Goal: Use online tool/utility: Utilize a website feature to perform a specific function

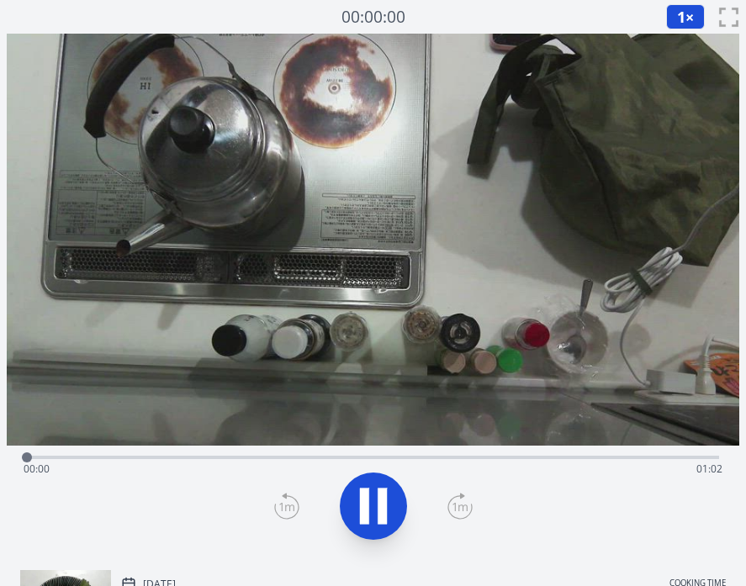
click at [127, 458] on div "Time elapsed: 00:00 Time remaining: 01:02" at bounding box center [373, 469] width 699 height 27
click at [205, 456] on div "Time elapsed: 00:09 Time remaining: 00:53" at bounding box center [373, 469] width 699 height 27
click at [269, 453] on div "Time elapsed: 00:18 Time remaining: 00:43" at bounding box center [373, 456] width 692 height 20
click at [335, 452] on div "Time elapsed: 00:22 Time remaining: 00:40" at bounding box center [373, 456] width 692 height 20
click at [382, 458] on div "Time elapsed: 00:29 Time remaining: 00:33" at bounding box center [373, 469] width 699 height 27
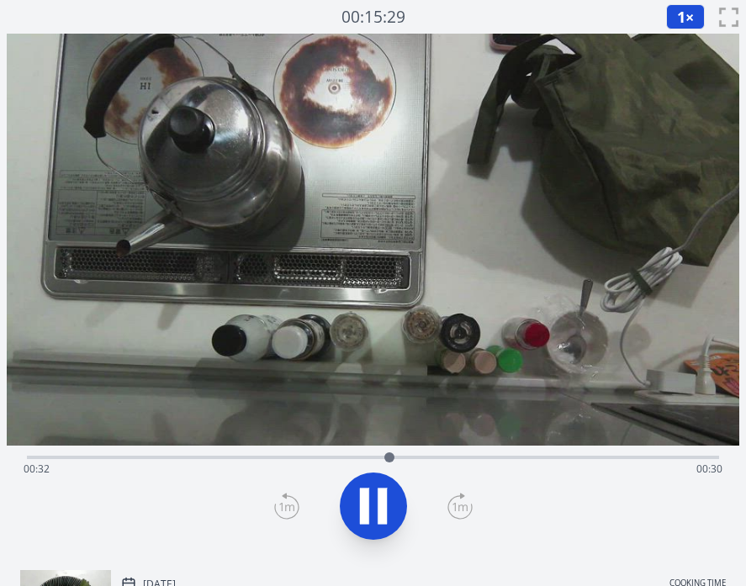
click at [430, 456] on div "Time elapsed: 00:32 Time remaining: 00:30" at bounding box center [373, 469] width 699 height 27
click at [509, 456] on div "Time elapsed: 00:38 Time remaining: 00:24" at bounding box center [373, 469] width 699 height 27
click at [380, 505] on icon at bounding box center [382, 507] width 9 height 36
click at [162, 459] on div "Time elapsed: 00:44 Time remaining: 00:18" at bounding box center [373, 469] width 699 height 27
click at [186, 456] on div "Time elapsed: 00:12 Time remaining: 00:50" at bounding box center [373, 469] width 699 height 27
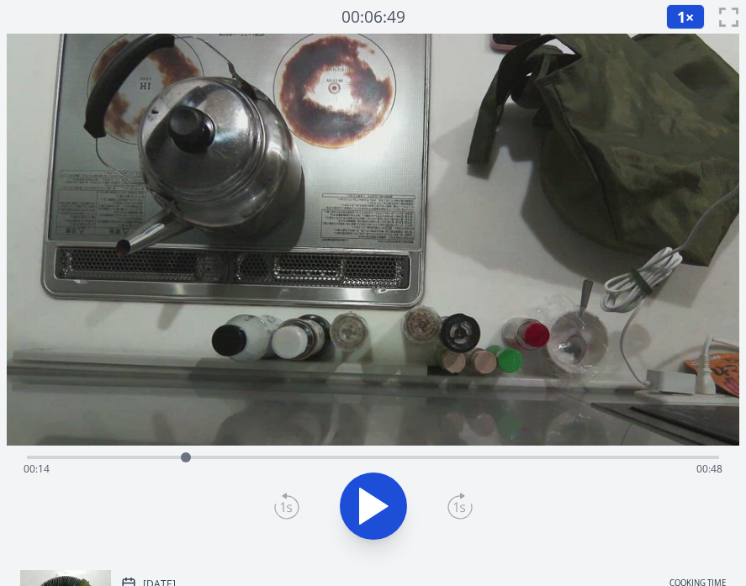
click at [205, 451] on div "Time elapsed: 00:14 Time remaining: 00:48" at bounding box center [373, 456] width 692 height 20
click at [227, 450] on div "Time elapsed: 00:15 Time remaining: 00:46" at bounding box center [373, 456] width 692 height 20
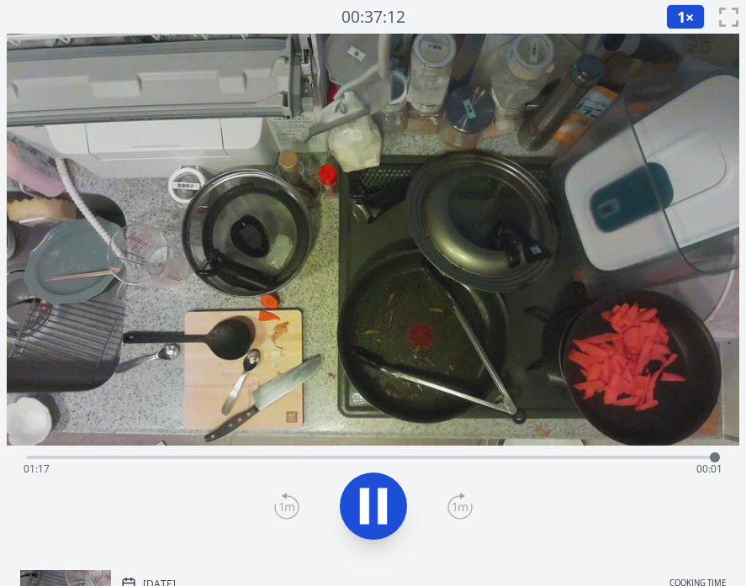
click at [27, 458] on div "Time elapsed: 01:17 Time remaining: 00:01" at bounding box center [373, 469] width 699 height 27
click at [104, 455] on div "Time elapsed: 00:03 Time remaining: 01:15" at bounding box center [373, 456] width 692 height 20
click at [171, 453] on div "Time elapsed: 00:11 Time remaining: 01:07" at bounding box center [373, 456] width 692 height 20
click at [229, 458] on div "Time elapsed: 00:17 Time remaining: 01:01" at bounding box center [373, 469] width 699 height 27
click at [307, 452] on div "Time elapsed: 00:23 Time remaining: 00:55" at bounding box center [373, 456] width 692 height 20
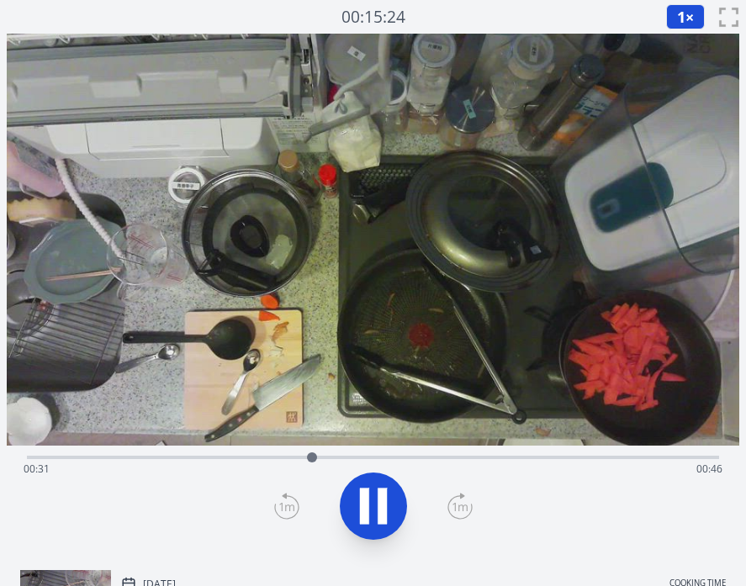
click at [385, 454] on div "Time elapsed: 00:31 Time remaining: 00:46" at bounding box center [373, 456] width 692 height 20
click at [452, 454] on div "Time elapsed: 00:40 Time remaining: 00:37" at bounding box center [373, 456] width 692 height 20
click at [509, 456] on div "Time elapsed: 00:48 Time remaining: 00:30" at bounding box center [373, 469] width 699 height 27
click at [577, 455] on div "Time elapsed: 00:54 Time remaining: 00:23" at bounding box center [373, 456] width 692 height 20
click at [532, 456] on div "Time elapsed: 01:02 Time remaining: 00:15" at bounding box center [373, 469] width 699 height 27
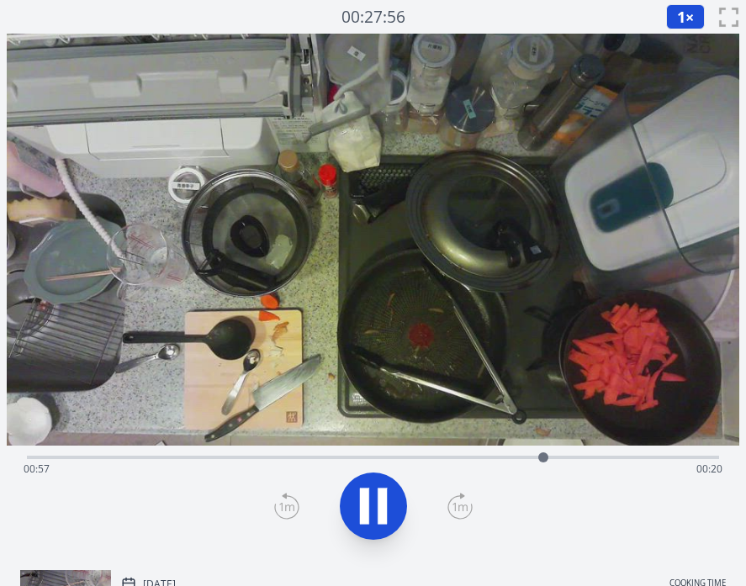
click at [510, 459] on div "Time elapsed: 00:57 Time remaining: 00:20" at bounding box center [373, 469] width 699 height 27
click at [671, 22] on button "1 ×" at bounding box center [685, 16] width 39 height 25
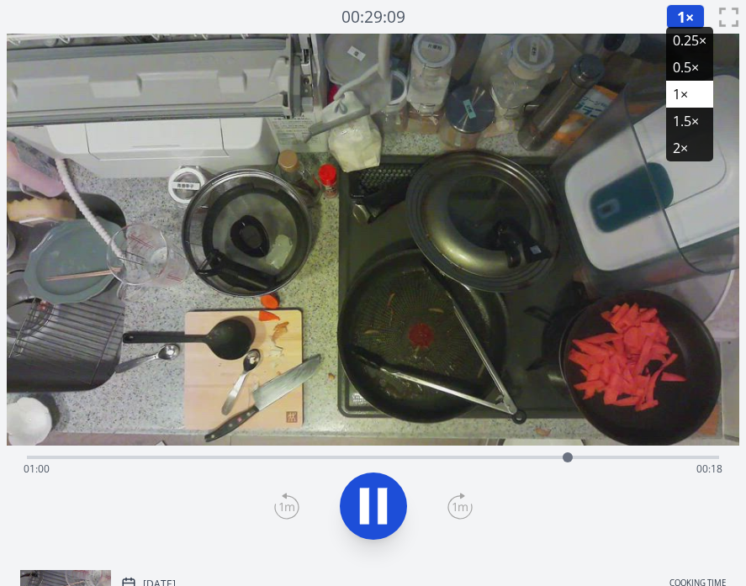
click at [680, 43] on li "0.25×" at bounding box center [689, 40] width 47 height 27
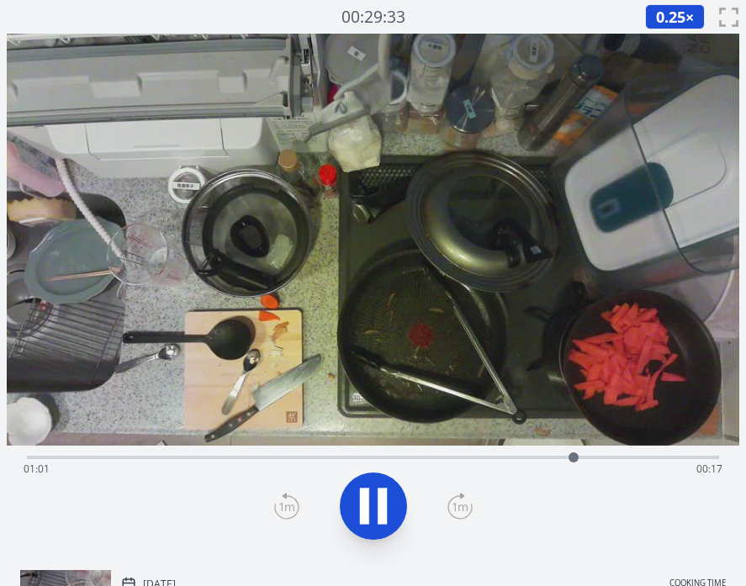
click at [498, 459] on div "Time elapsed: 01:01 Time remaining: 00:17" at bounding box center [373, 469] width 699 height 27
click at [461, 501] on icon at bounding box center [459, 506] width 25 height 27
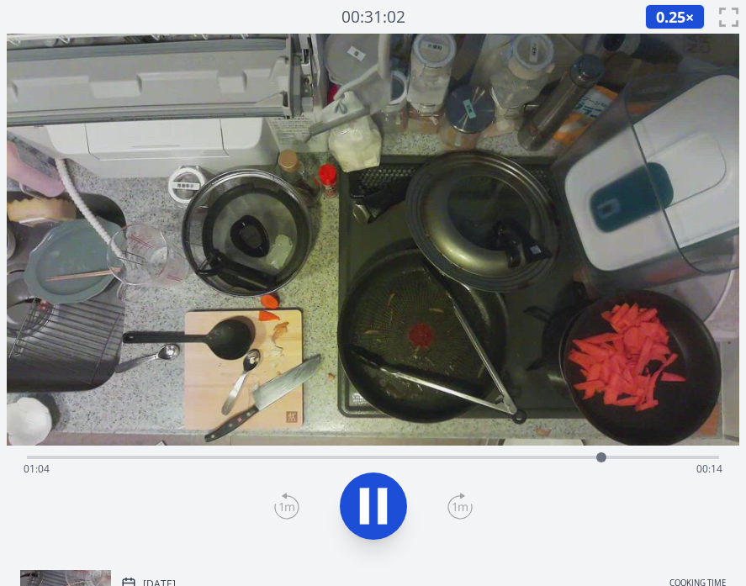
click at [461, 501] on icon at bounding box center [459, 506] width 25 height 27
click at [458, 501] on icon at bounding box center [459, 506] width 25 height 27
click at [382, 502] on icon at bounding box center [382, 507] width 9 height 36
drag, startPoint x: 661, startPoint y: 456, endPoint x: 374, endPoint y: 479, distance: 287.7
click at [374, 479] on div "Time elapsed: 00:49 Time remaining: 00:29" at bounding box center [373, 501] width 733 height 111
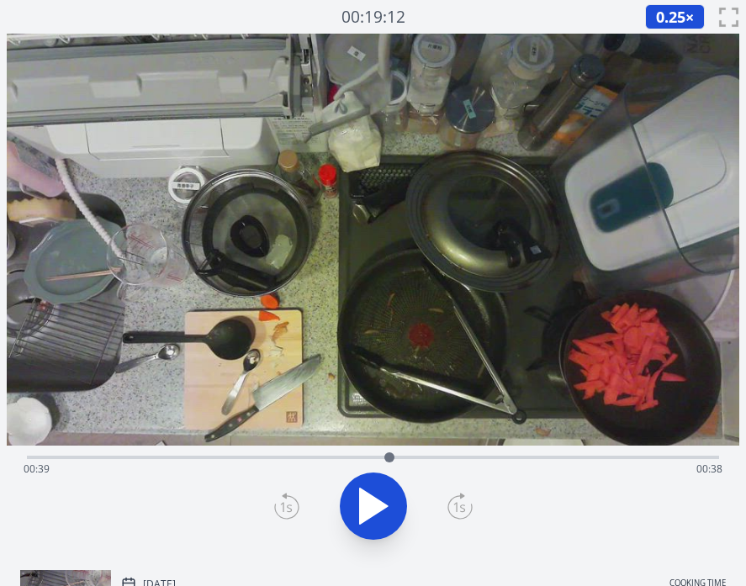
drag, startPoint x: 378, startPoint y: 457, endPoint x: 394, endPoint y: 457, distance: 16.8
click at [394, 457] on div at bounding box center [389, 457] width 10 height 10
drag, startPoint x: 396, startPoint y: 454, endPoint x: 417, endPoint y: 454, distance: 21.0
click at [417, 454] on div at bounding box center [415, 457] width 10 height 10
click at [463, 504] on icon at bounding box center [459, 506] width 25 height 27
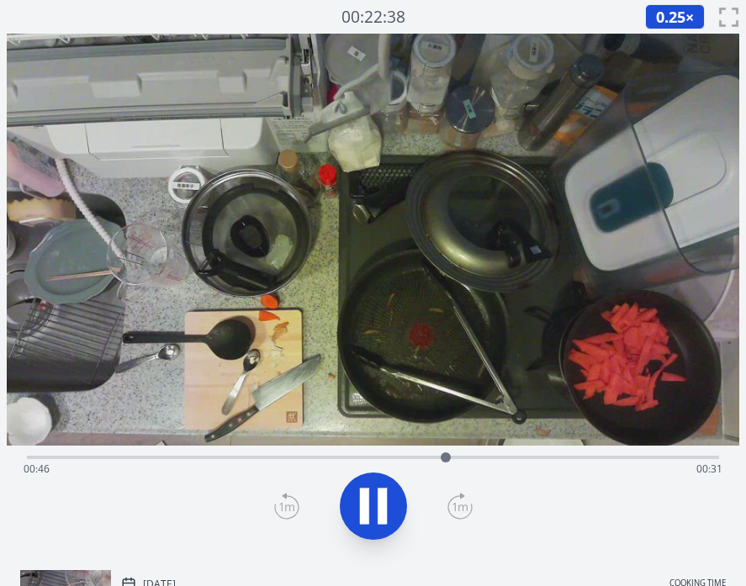
click at [462, 517] on icon at bounding box center [459, 506] width 25 height 27
click at [462, 510] on icon at bounding box center [459, 507] width 15 height 8
click at [465, 501] on icon at bounding box center [459, 506] width 25 height 27
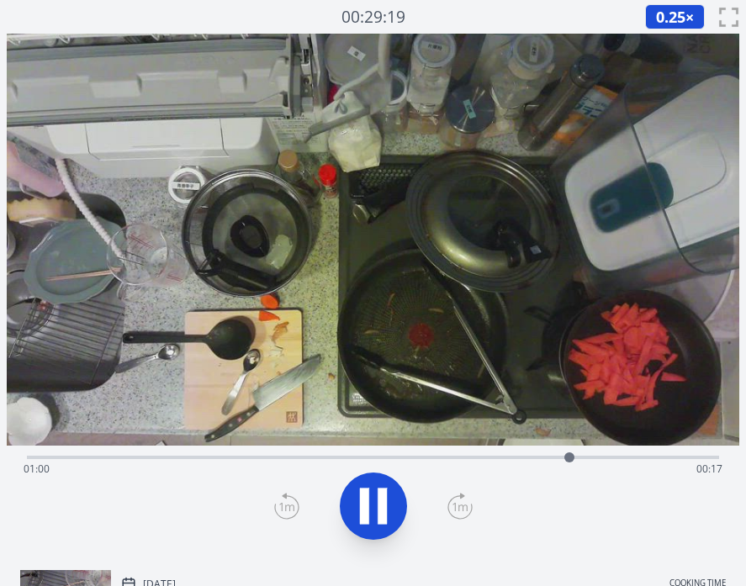
click at [388, 506] on icon at bounding box center [373, 506] width 47 height 47
click at [355, 509] on icon at bounding box center [373, 506] width 47 height 47
click at [381, 487] on icon at bounding box center [373, 506] width 47 height 47
click at [569, 462] on div at bounding box center [569, 457] width 10 height 10
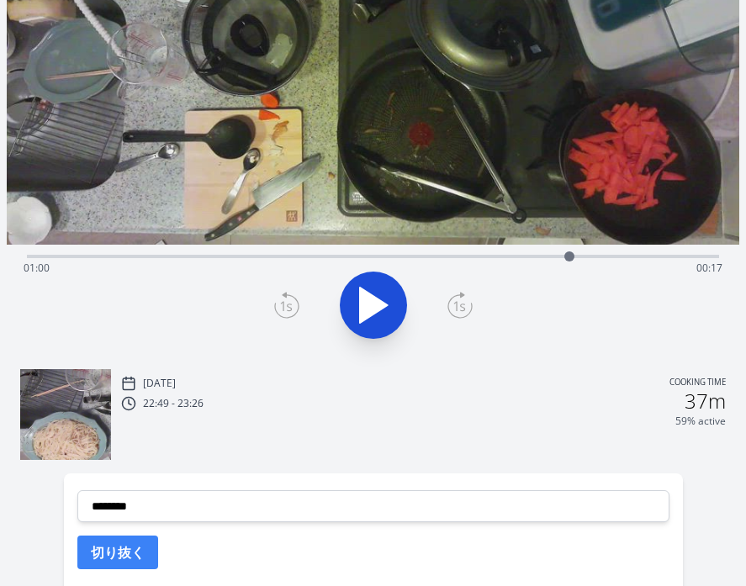
scroll to position [332, 0]
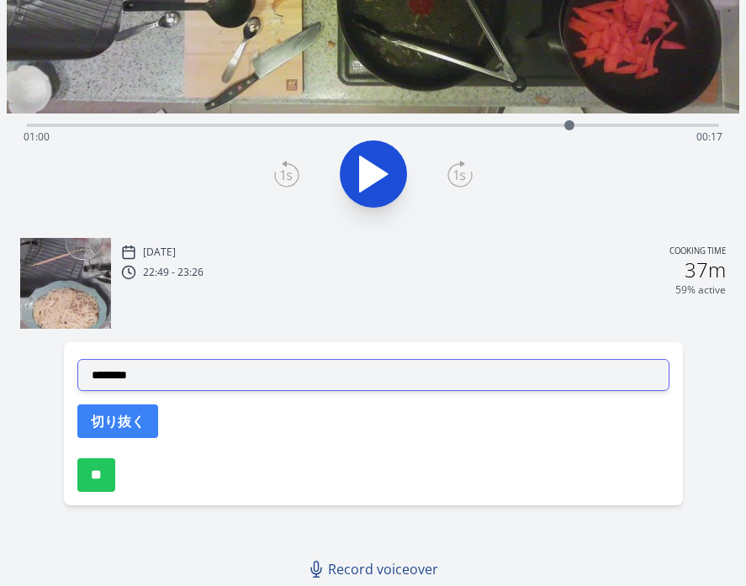
click at [480, 373] on select "**********" at bounding box center [373, 375] width 592 height 32
select select "**********"
click at [77, 359] on select "**********" at bounding box center [373, 375] width 592 height 32
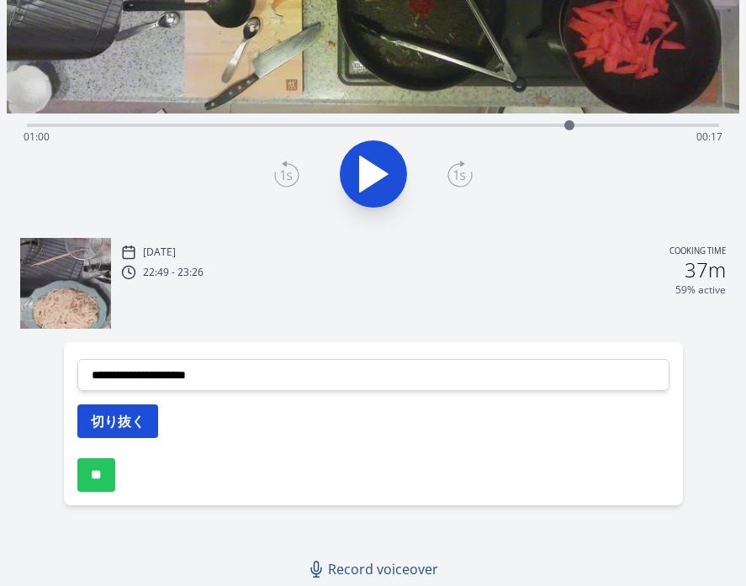
click at [152, 418] on button "切り抜く" at bounding box center [117, 422] width 81 height 34
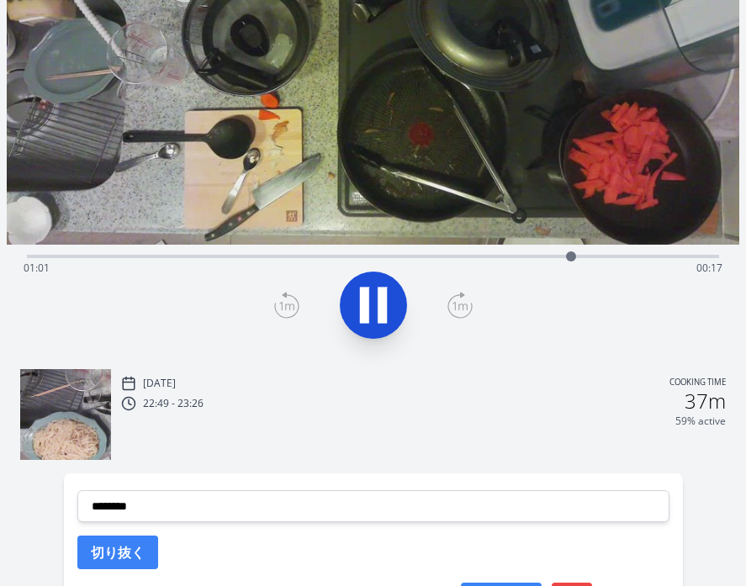
scroll to position [105, 0]
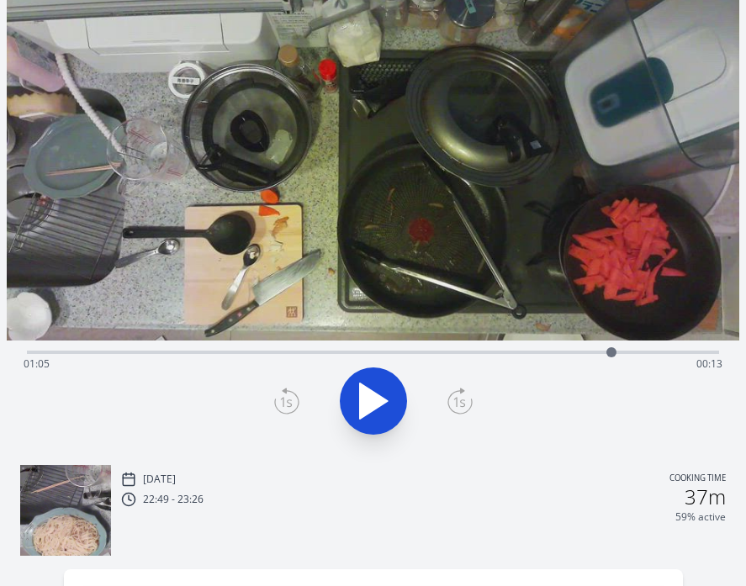
drag, startPoint x: 574, startPoint y: 352, endPoint x: 611, endPoint y: 351, distance: 37.0
click at [611, 351] on div at bounding box center [611, 352] width 10 height 10
click at [378, 394] on icon at bounding box center [382, 401] width 9 height 36
click at [290, 392] on icon at bounding box center [286, 401] width 25 height 27
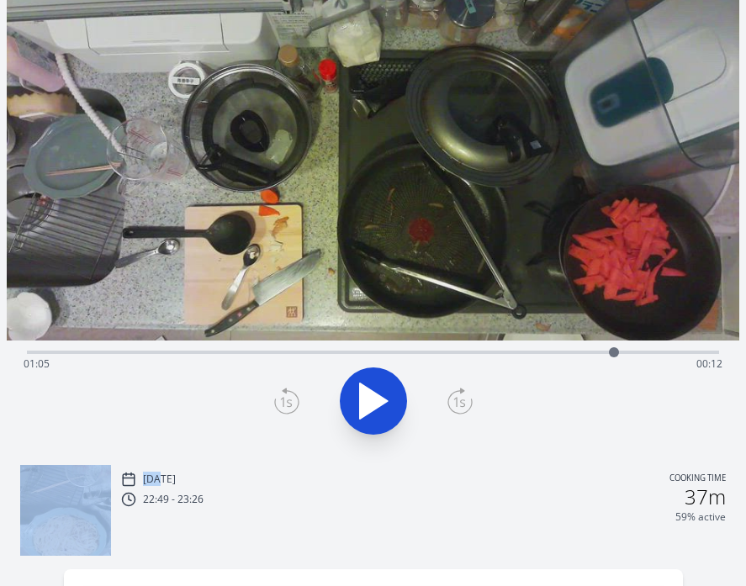
click at [290, 392] on icon at bounding box center [286, 401] width 25 height 27
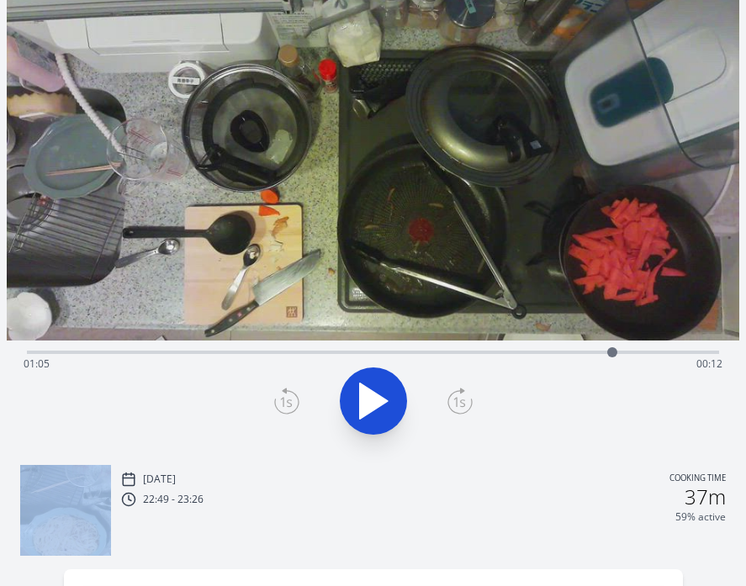
click at [460, 394] on icon at bounding box center [459, 401] width 25 height 27
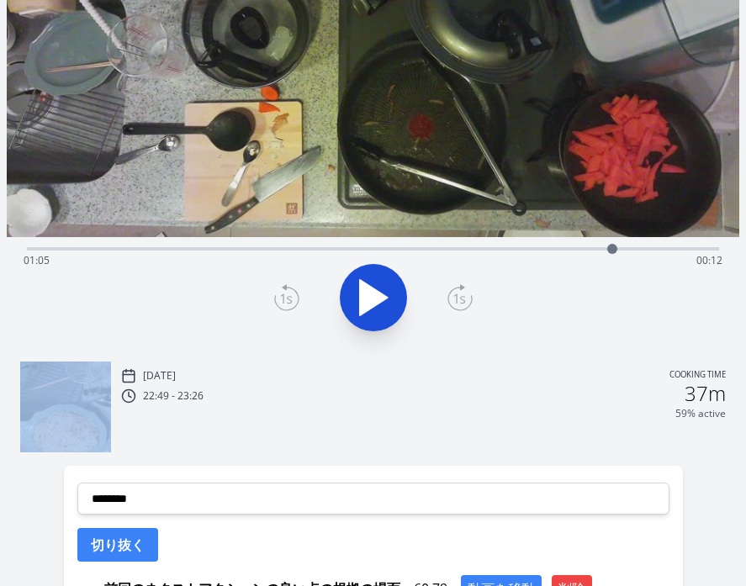
scroll to position [373, 0]
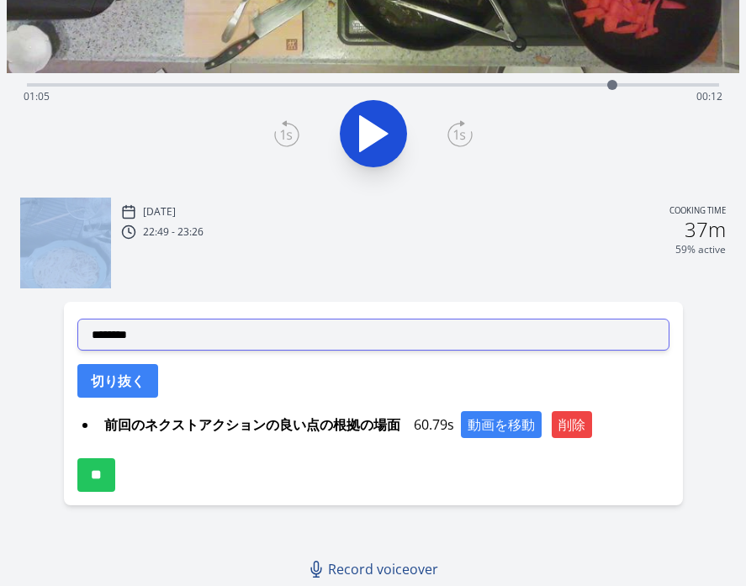
click at [475, 331] on select "**********" at bounding box center [373, 335] width 592 height 32
select select "**********"
click at [77, 319] on select "**********" at bounding box center [373, 335] width 592 height 32
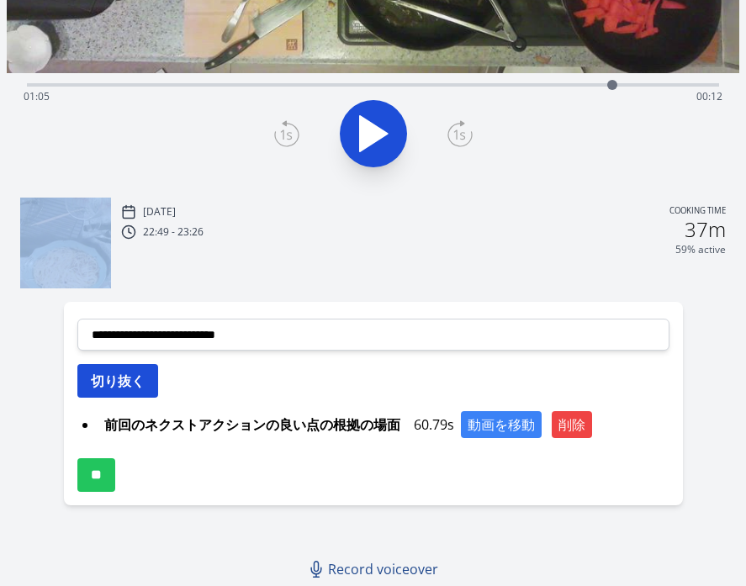
click at [140, 386] on button "切り抜く" at bounding box center [117, 381] width 81 height 34
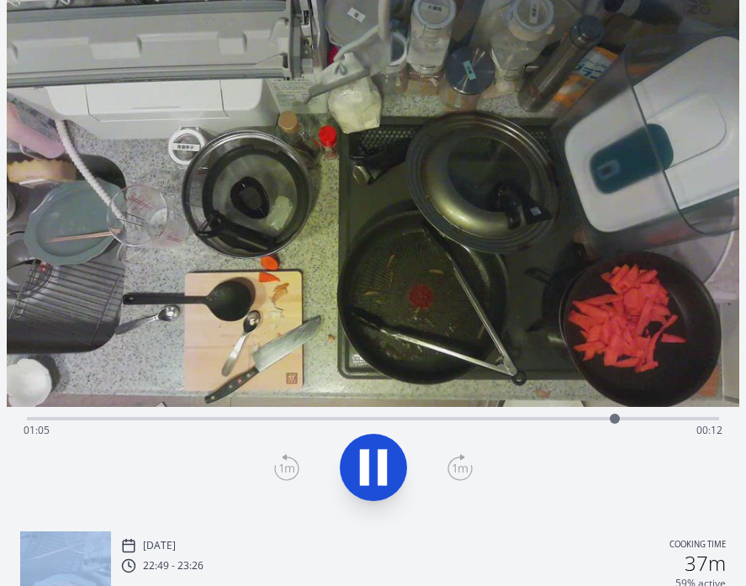
scroll to position [16, 0]
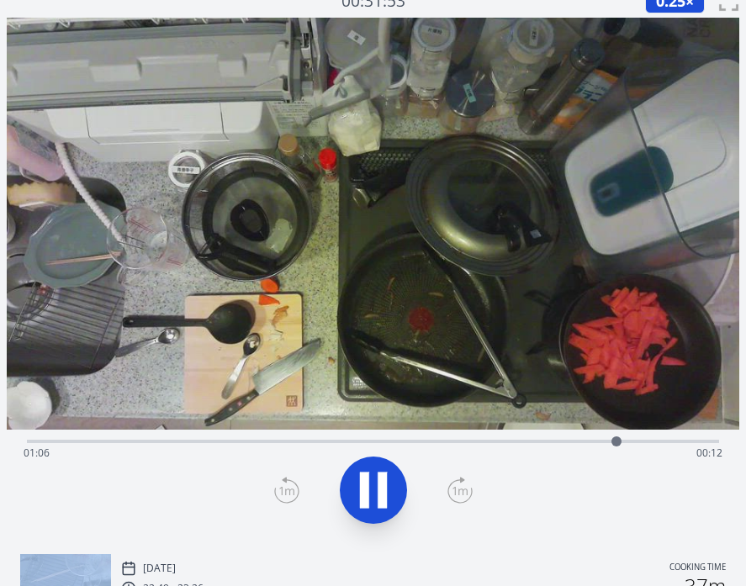
click at [384, 492] on icon at bounding box center [382, 491] width 9 height 36
drag, startPoint x: 619, startPoint y: 439, endPoint x: 640, endPoint y: 446, distance: 22.1
click at [640, 446] on div at bounding box center [640, 441] width 10 height 10
click at [385, 480] on icon at bounding box center [373, 490] width 47 height 47
click at [388, 479] on icon at bounding box center [373, 490] width 47 height 47
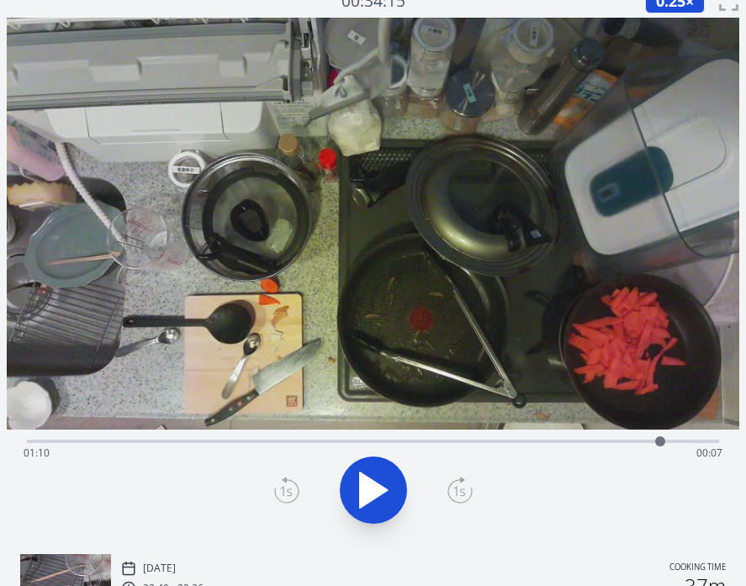
click at [288, 486] on icon at bounding box center [286, 490] width 25 height 27
click at [458, 481] on icon at bounding box center [459, 490] width 25 height 27
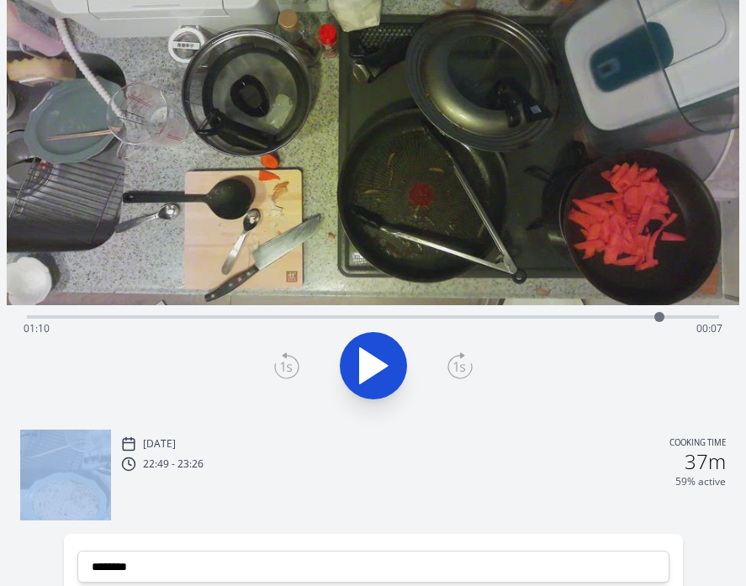
scroll to position [85, 0]
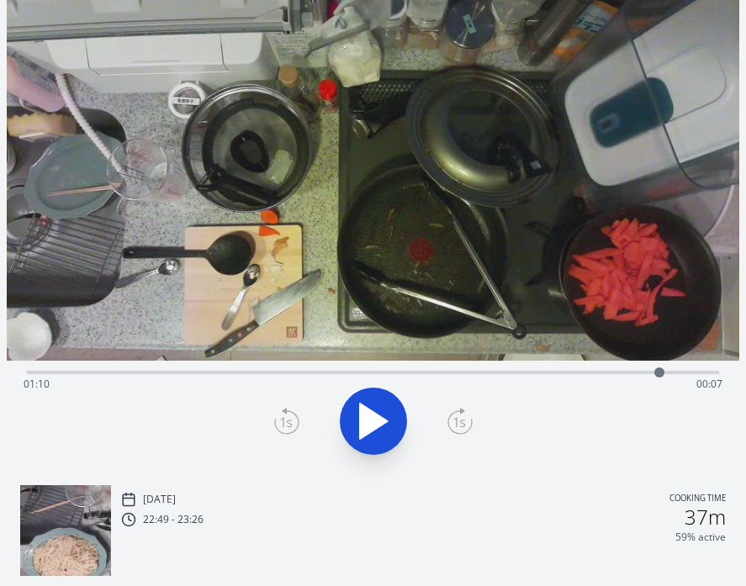
click at [293, 405] on div at bounding box center [373, 421] width 712 height 81
click at [293, 415] on icon at bounding box center [286, 421] width 25 height 27
click at [458, 418] on icon at bounding box center [459, 421] width 25 height 27
click at [458, 419] on icon at bounding box center [459, 421] width 25 height 27
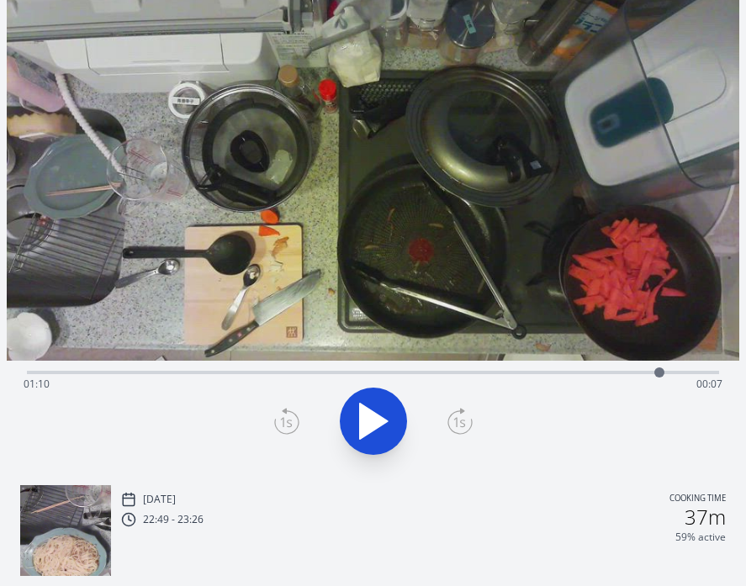
click at [458, 419] on icon at bounding box center [459, 421] width 25 height 27
click at [284, 416] on icon at bounding box center [286, 421] width 25 height 27
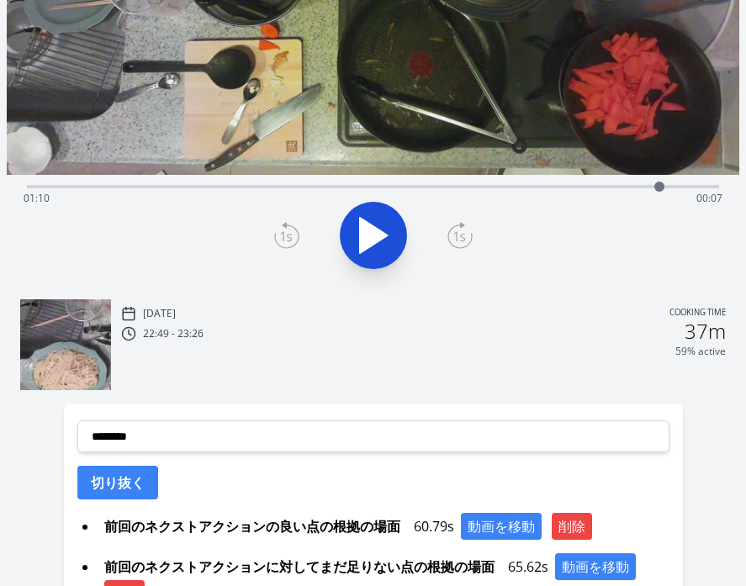
scroll to position [440, 0]
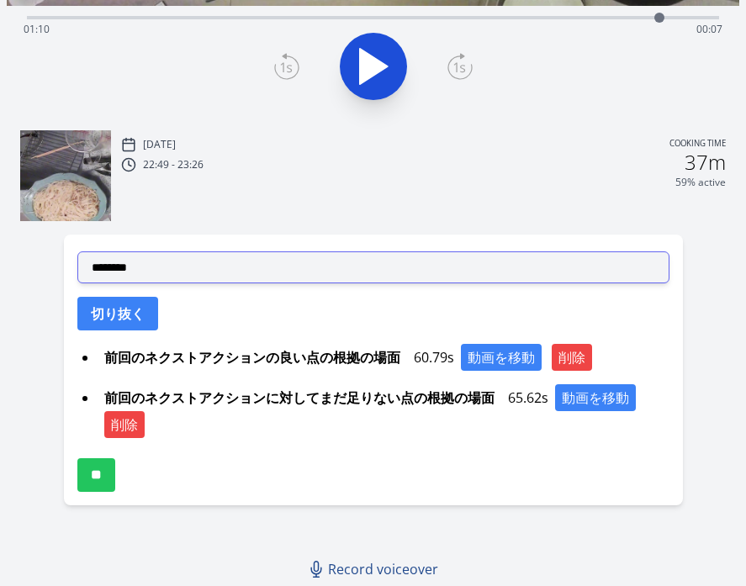
click at [510, 262] on select "**********" at bounding box center [373, 267] width 592 height 32
select select "**********"
click at [77, 251] on select "**********" at bounding box center [373, 267] width 592 height 32
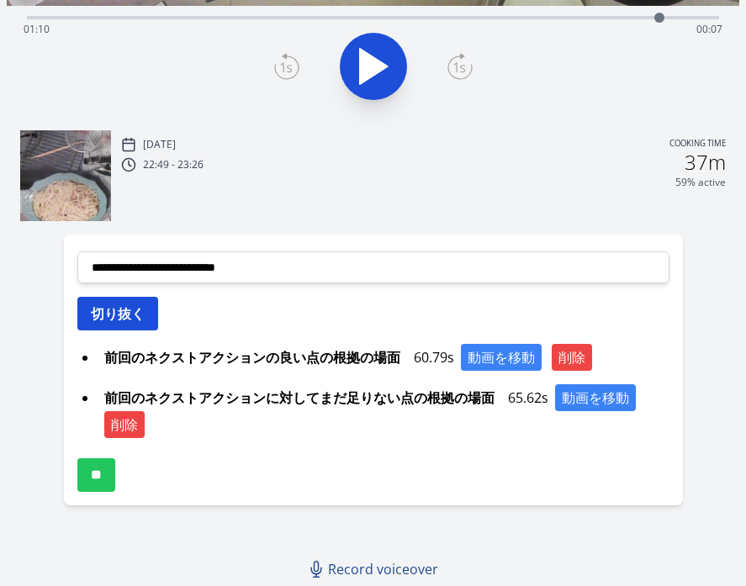
click at [116, 315] on button "切り抜く" at bounding box center [117, 314] width 81 height 34
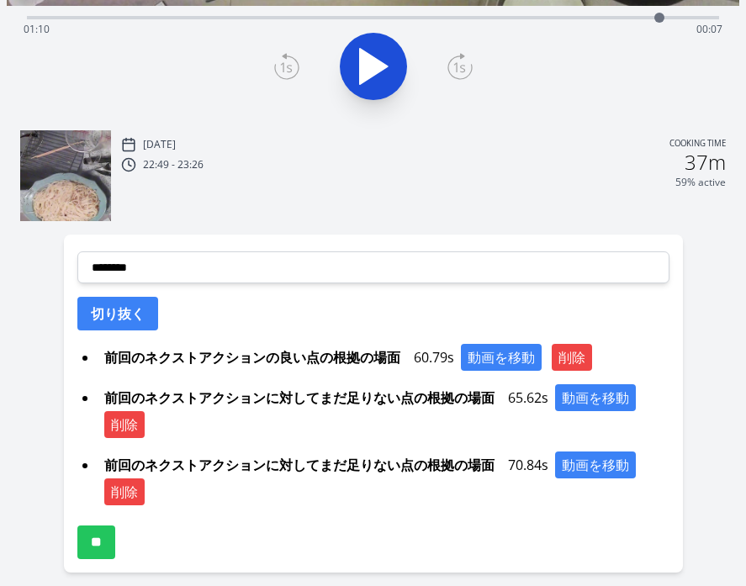
scroll to position [0, 0]
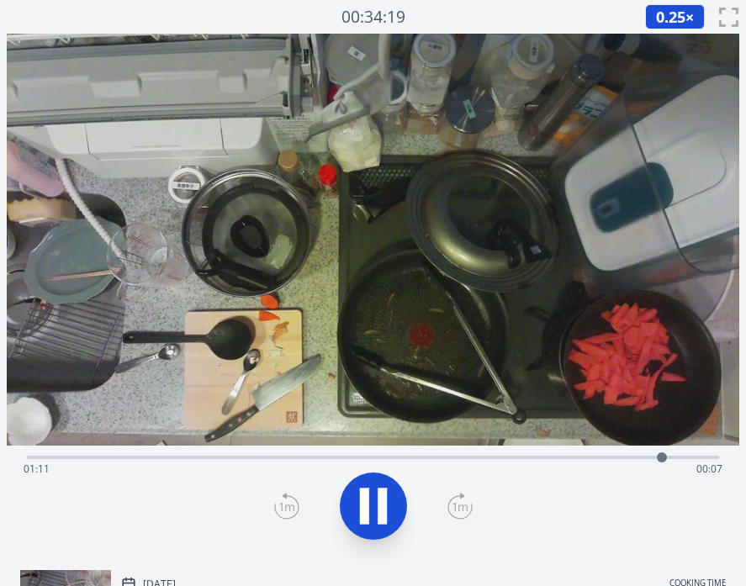
click at [346, 505] on button at bounding box center [373, 506] width 67 height 67
drag, startPoint x: 661, startPoint y: 456, endPoint x: 629, endPoint y: 459, distance: 32.1
click at [630, 459] on div at bounding box center [630, 457] width 10 height 10
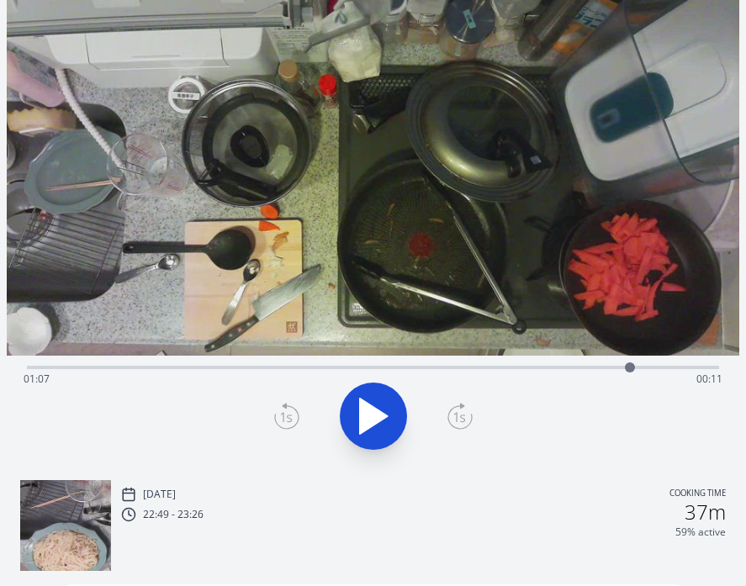
scroll to position [97, 0]
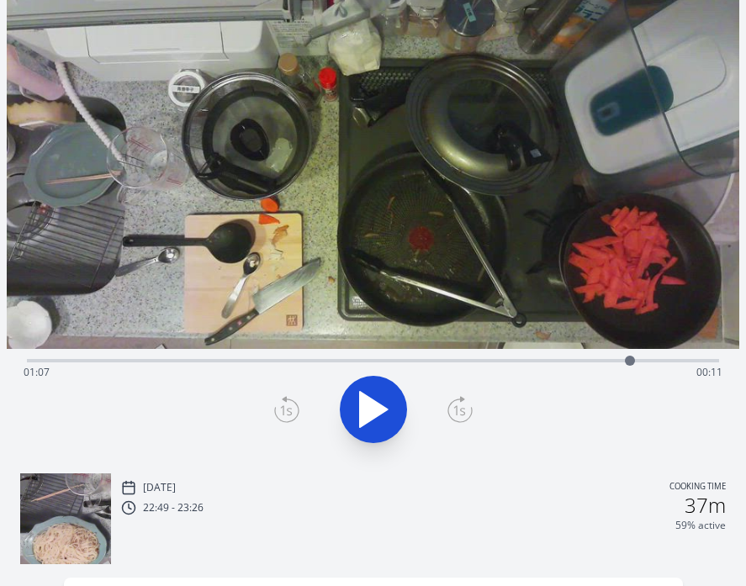
click at [463, 410] on icon at bounding box center [459, 409] width 25 height 27
click at [451, 407] on icon at bounding box center [459, 409] width 25 height 27
click at [634, 357] on div at bounding box center [634, 361] width 10 height 10
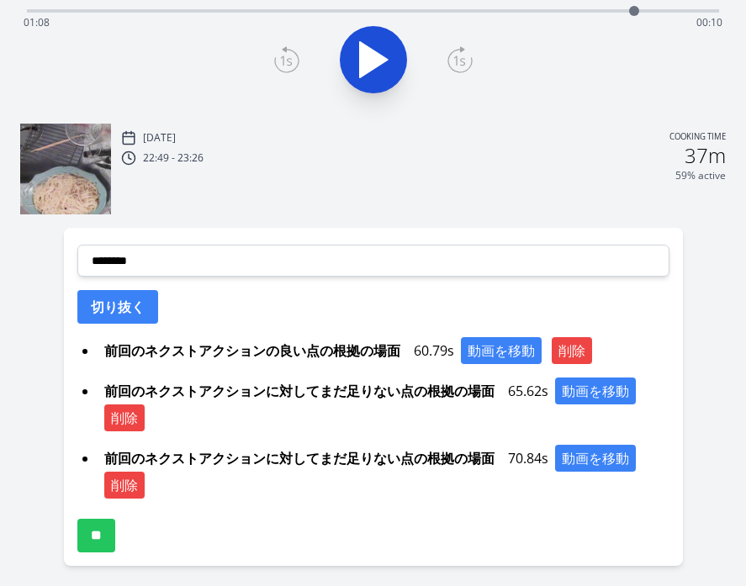
scroll to position [507, 0]
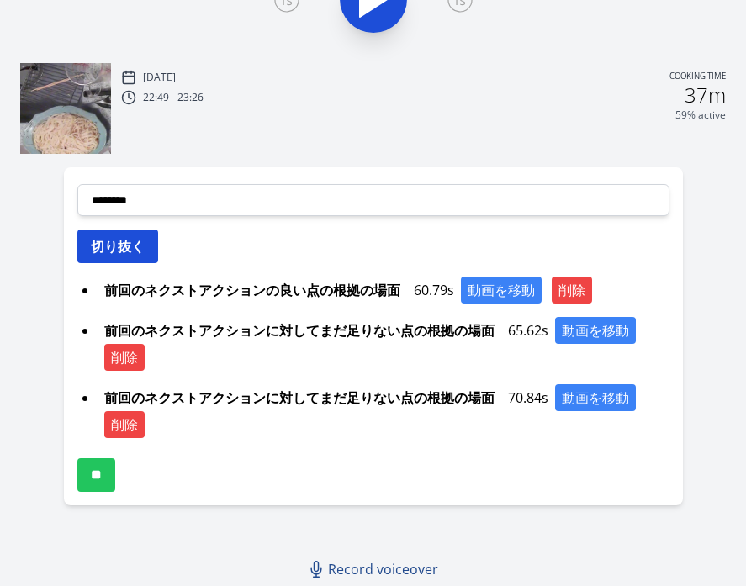
click at [128, 246] on button "切り抜く" at bounding box center [117, 247] width 81 height 34
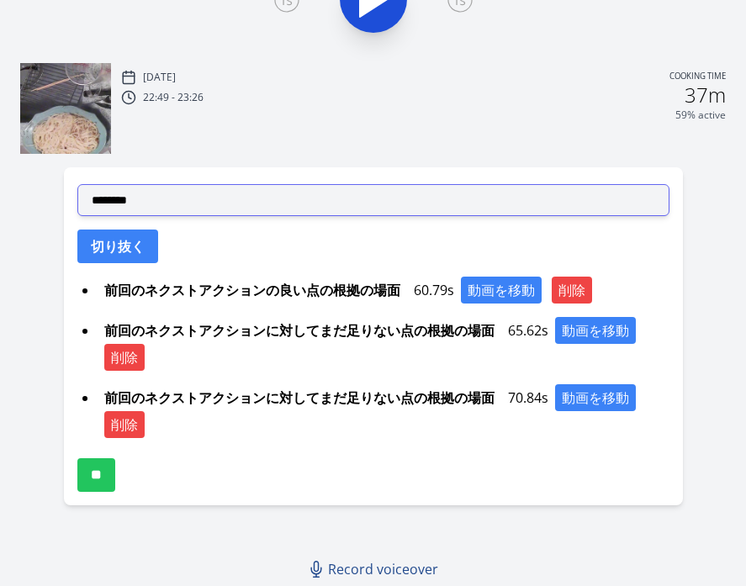
click at [404, 188] on select "**********" at bounding box center [373, 200] width 592 height 32
select select "**********"
click at [77, 184] on select "**********" at bounding box center [373, 200] width 592 height 32
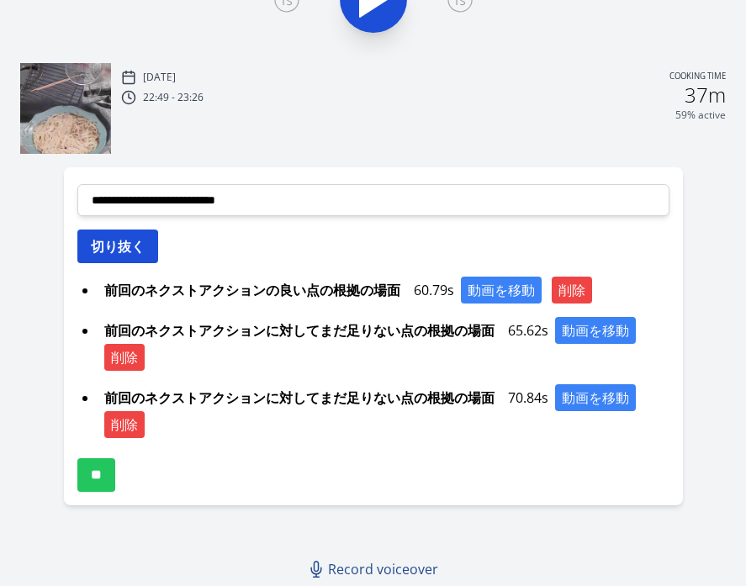
click at [124, 236] on button "切り抜く" at bounding box center [117, 247] width 81 height 34
select select
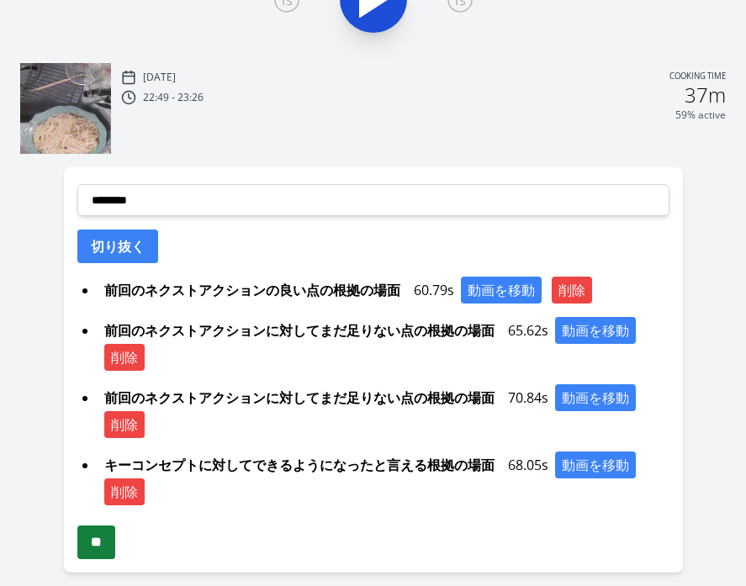
click at [106, 544] on input "**" at bounding box center [96, 543] width 38 height 34
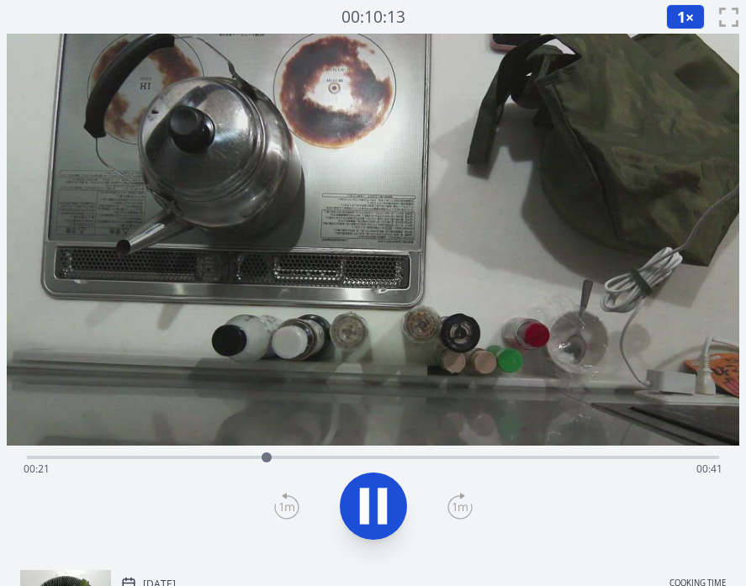
click at [368, 496] on icon at bounding box center [364, 507] width 9 height 36
drag, startPoint x: 264, startPoint y: 460, endPoint x: 326, endPoint y: 458, distance: 62.3
click at [326, 458] on div at bounding box center [322, 457] width 10 height 10
drag, startPoint x: 326, startPoint y: 458, endPoint x: 359, endPoint y: 461, distance: 32.9
click at [359, 461] on div at bounding box center [359, 457] width 10 height 10
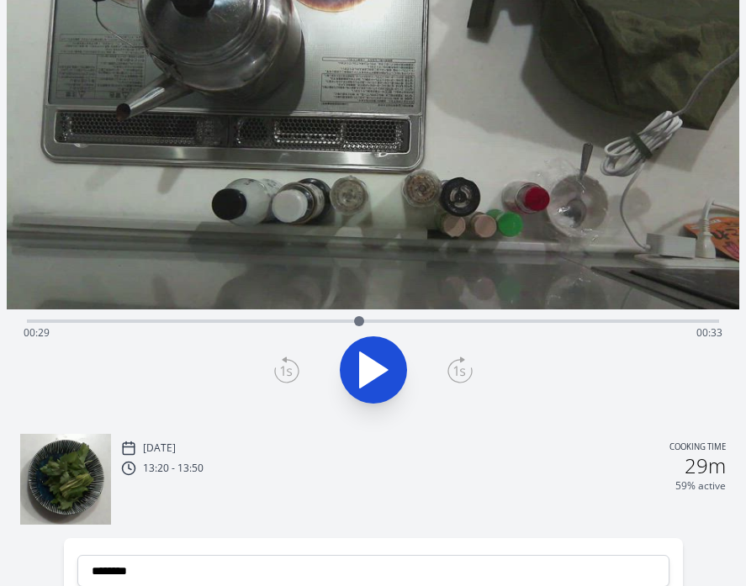
scroll to position [332, 0]
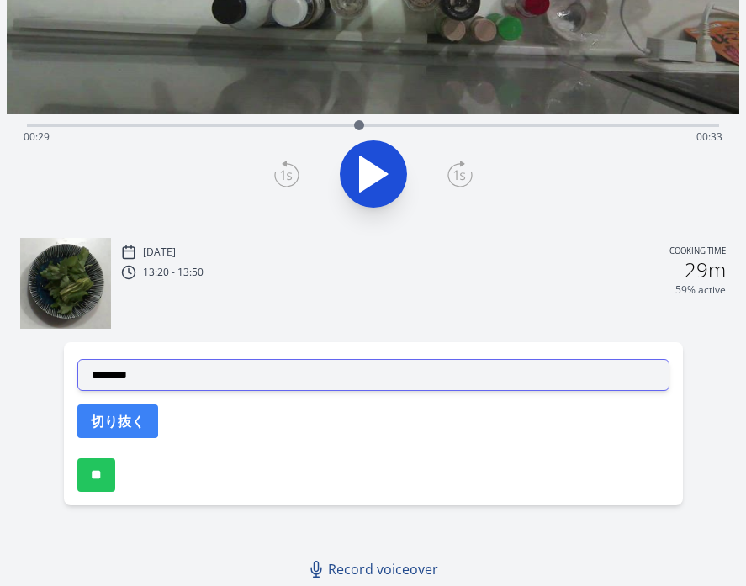
click at [269, 368] on select "**********" at bounding box center [373, 375] width 592 height 32
select select "**********"
click at [77, 359] on select "**********" at bounding box center [373, 375] width 592 height 32
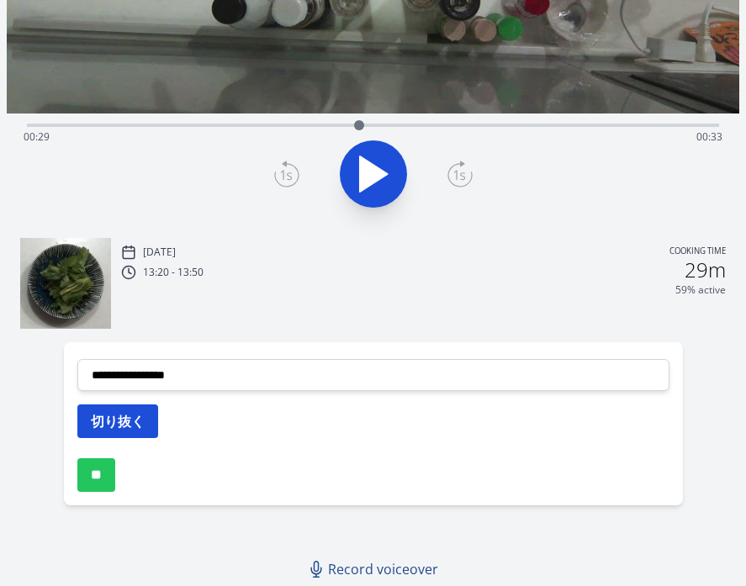
click at [124, 418] on button "切り抜く" at bounding box center [117, 422] width 81 height 34
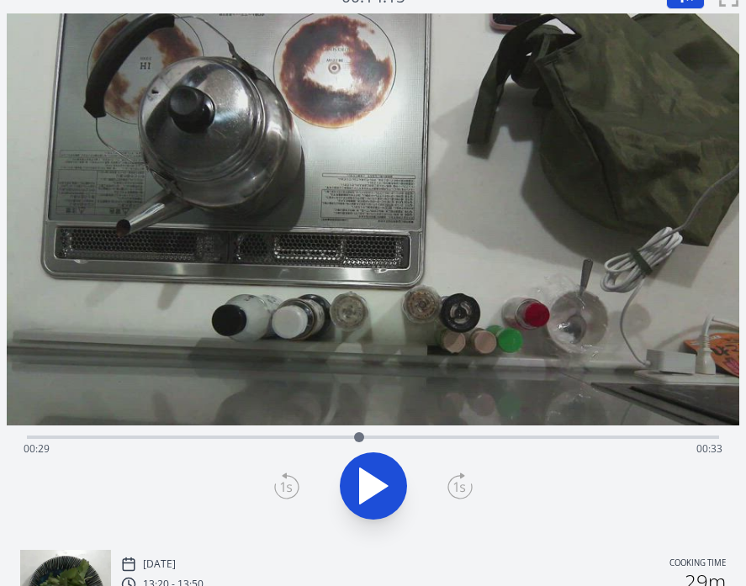
scroll to position [0, 0]
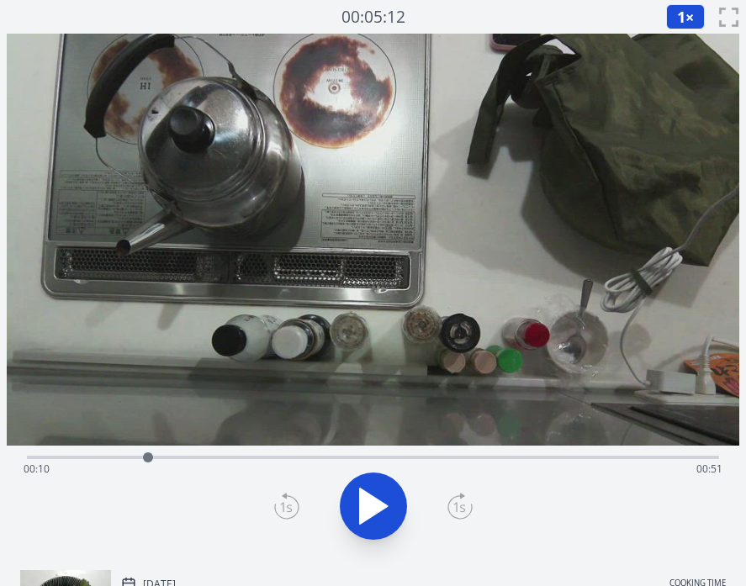
drag, startPoint x: 356, startPoint y: 458, endPoint x: 148, endPoint y: 469, distance: 208.0
click at [148, 469] on div at bounding box center [147, 457] width 25 height 25
drag, startPoint x: 147, startPoint y: 457, endPoint x: 169, endPoint y: 458, distance: 21.9
click at [169, 458] on div at bounding box center [169, 457] width 10 height 10
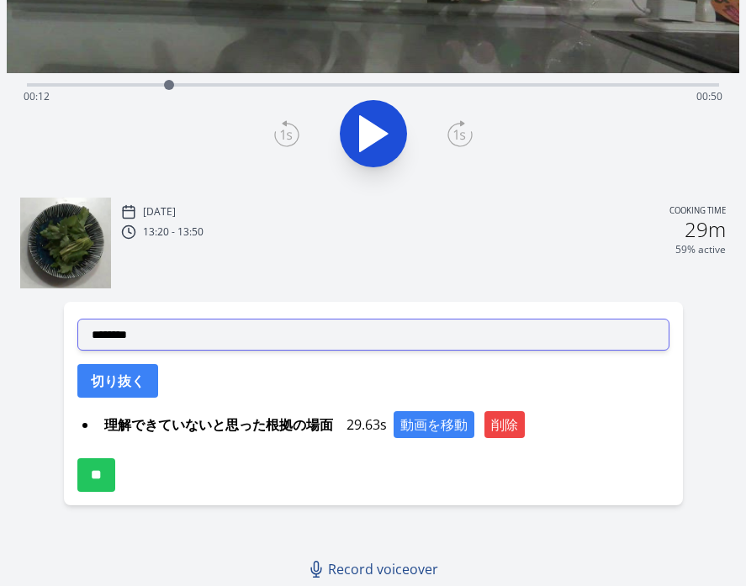
click at [220, 342] on select "**********" at bounding box center [373, 335] width 592 height 32
select select "**********"
click at [77, 319] on select "**********" at bounding box center [373, 335] width 592 height 32
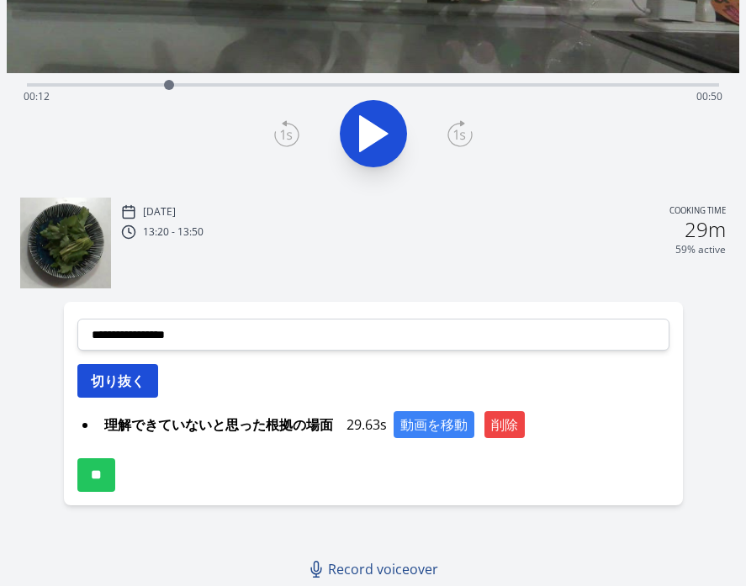
click at [122, 379] on button "切り抜く" at bounding box center [117, 381] width 81 height 34
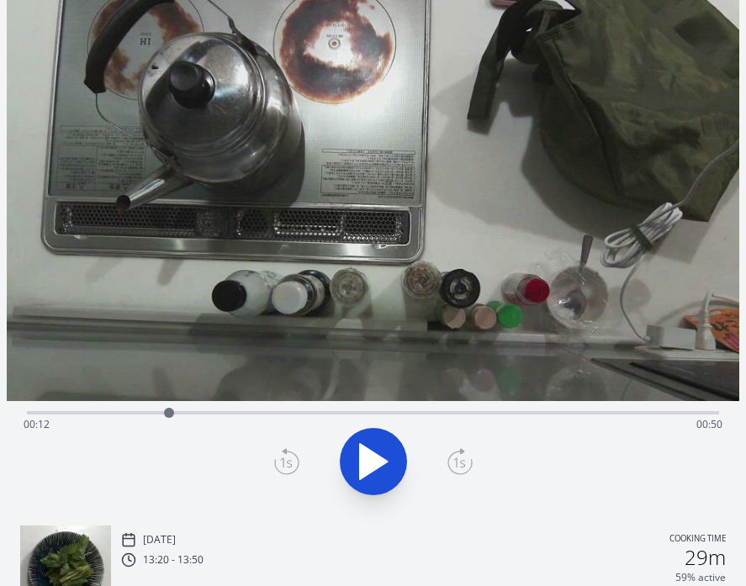
scroll to position [0, 0]
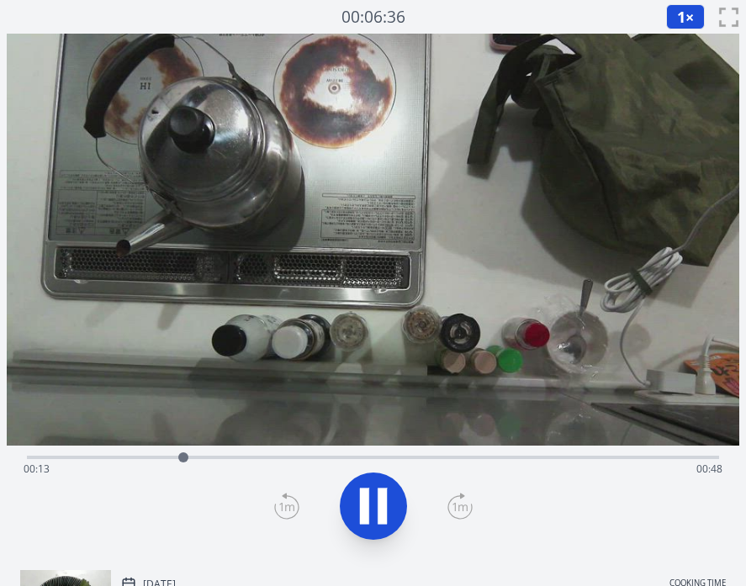
click at [384, 489] on icon at bounding box center [382, 507] width 9 height 36
drag, startPoint x: 186, startPoint y: 458, endPoint x: 167, endPoint y: 458, distance: 18.5
click at [167, 458] on div at bounding box center [167, 457] width 10 height 10
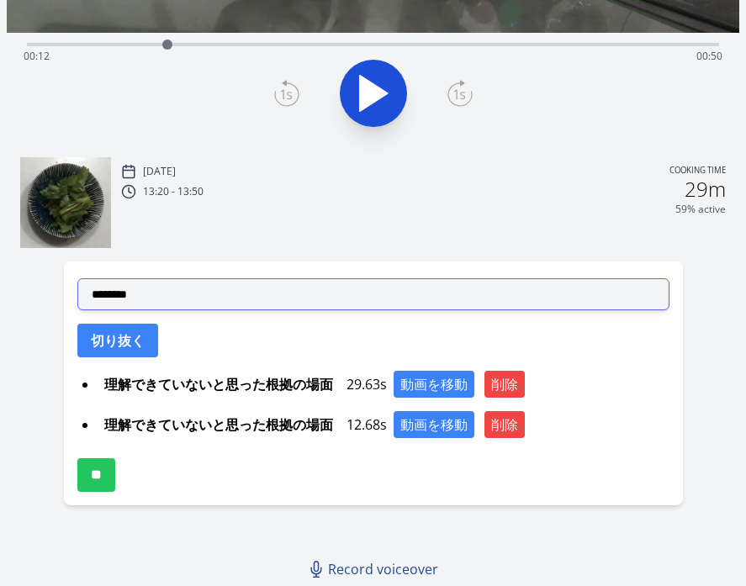
click at [252, 294] on select "**********" at bounding box center [373, 294] width 592 height 32
select select "**********"
click at [77, 278] on select "**********" at bounding box center [373, 294] width 592 height 32
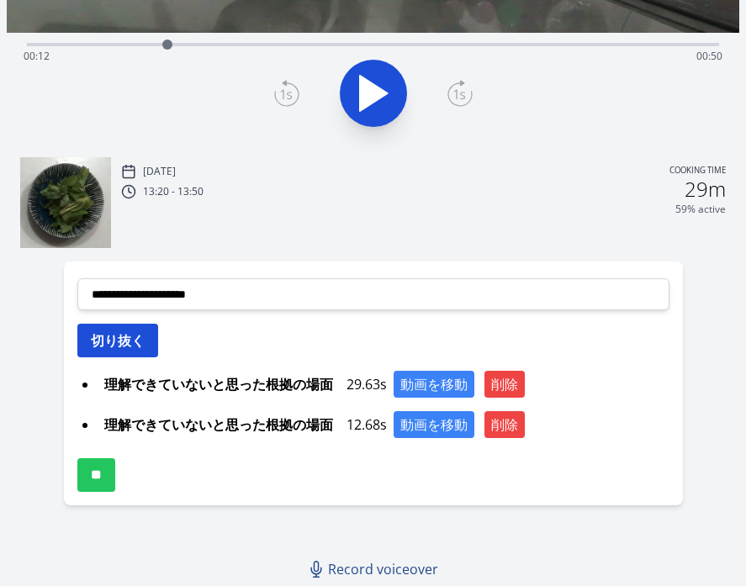
click at [135, 331] on button "切り抜く" at bounding box center [117, 341] width 81 height 34
select select
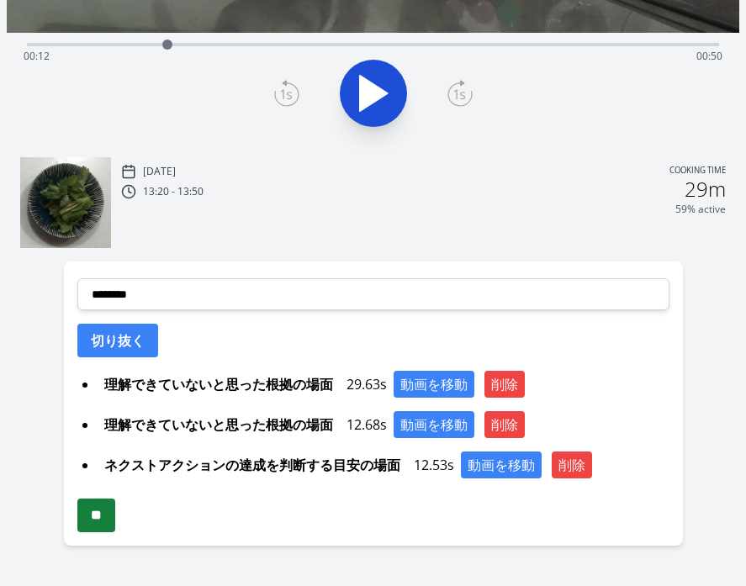
click at [108, 510] on input "**" at bounding box center [96, 516] width 38 height 34
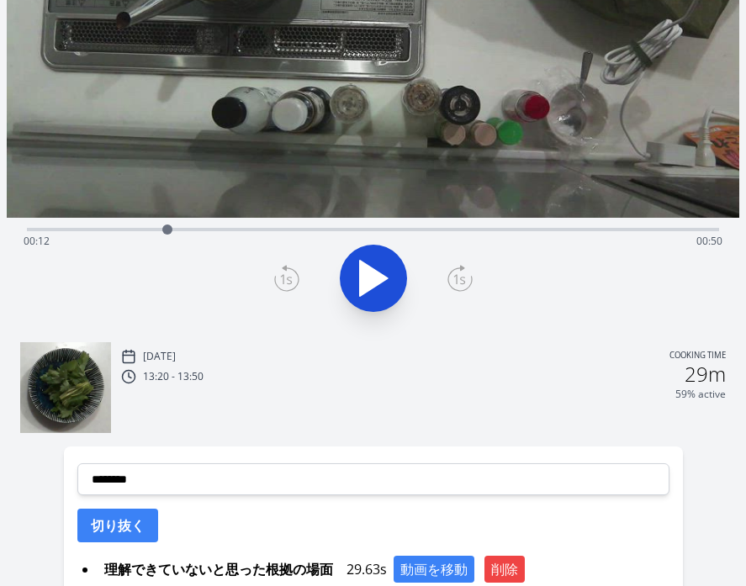
scroll to position [0, 0]
